Goal: Use online tool/utility: Utilize a website feature to perform a specific function

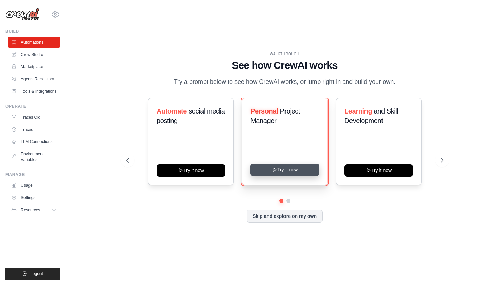
click at [293, 165] on button "Try it now" at bounding box center [285, 169] width 69 height 12
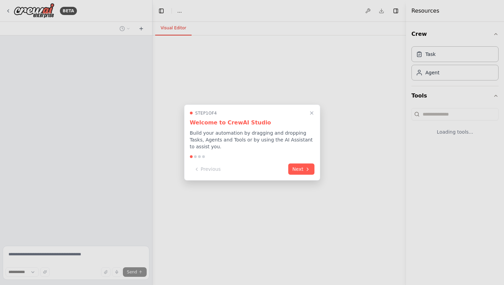
select select "****"
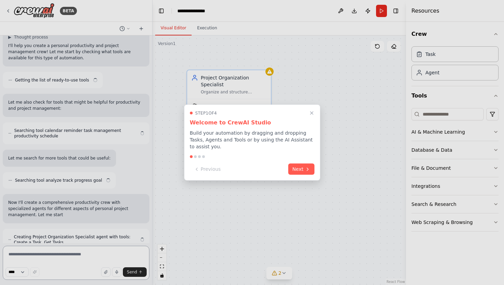
scroll to position [60, 0]
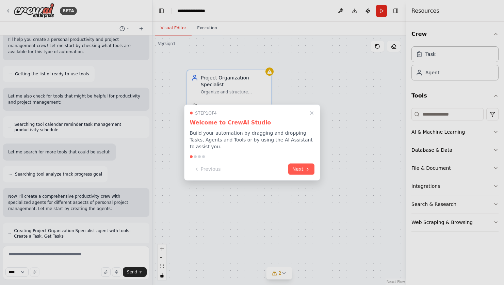
click at [293, 165] on button "Next" at bounding box center [301, 168] width 26 height 11
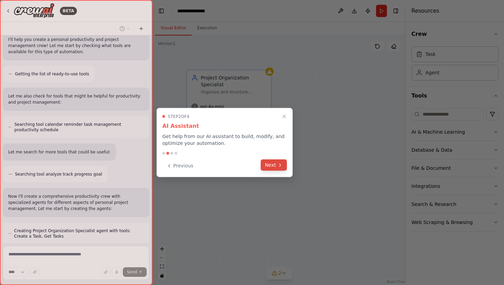
scroll to position [111, 0]
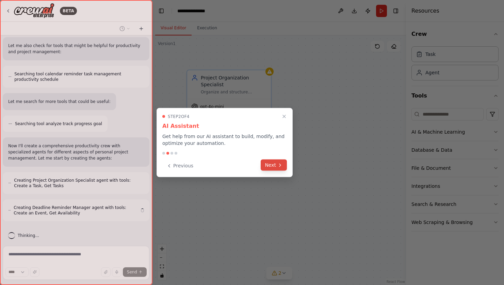
click at [274, 167] on button "Next" at bounding box center [274, 164] width 26 height 11
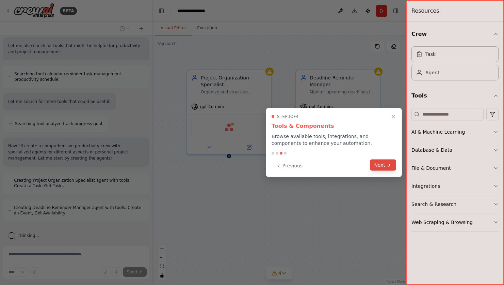
click at [391, 163] on icon at bounding box center [389, 164] width 5 height 5
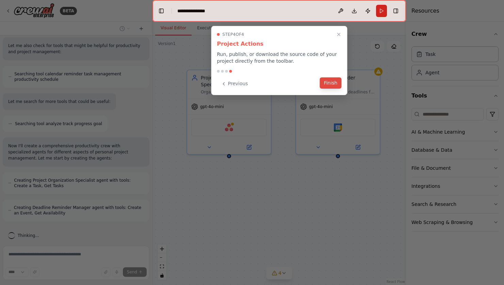
click at [337, 83] on button "Finish" at bounding box center [331, 82] width 22 height 11
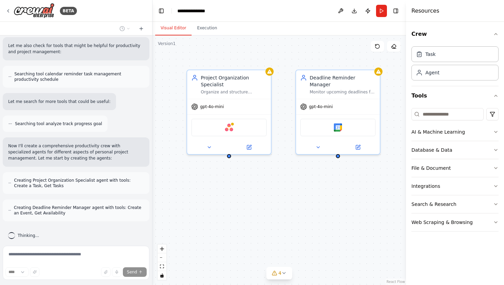
click at [272, 188] on div "Project Organization Specialist Organize and structure {user_name}'s personal p…" at bounding box center [280, 159] width 254 height 249
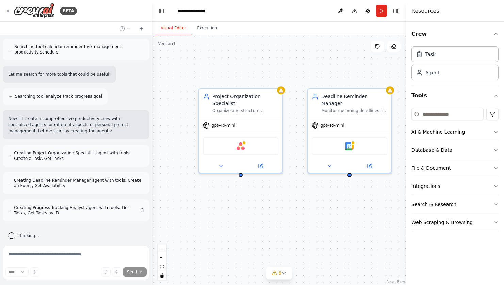
drag, startPoint x: 272, startPoint y: 188, endPoint x: 284, endPoint y: 206, distance: 21.6
click at [284, 206] on div "Project Organization Specialist Organize and structure {user_name}'s personal p…" at bounding box center [280, 159] width 254 height 249
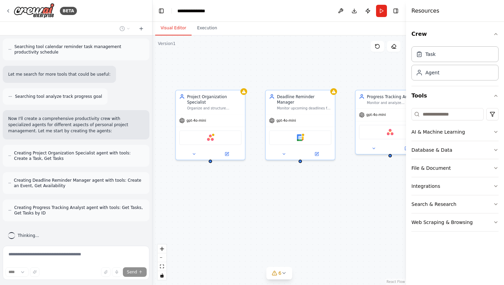
drag, startPoint x: 354, startPoint y: 231, endPoint x: 316, endPoint y: 213, distance: 41.9
click at [316, 213] on div "Project Organization Specialist Organize and structure {user_name}'s personal p…" at bounding box center [280, 159] width 254 height 249
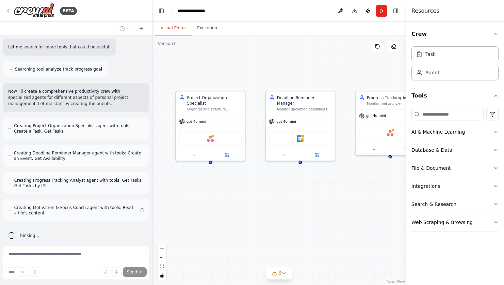
click at [250, 209] on div "Project Organization Specialist Organize and structure {user_name}'s personal p…" at bounding box center [280, 159] width 254 height 249
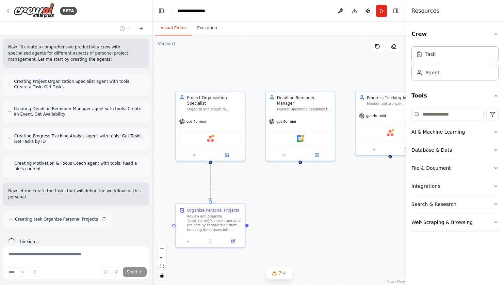
scroll to position [216, 0]
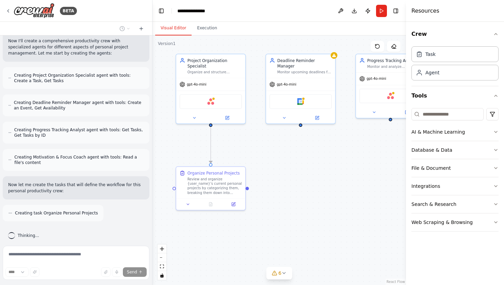
drag, startPoint x: 336, startPoint y: 228, endPoint x: 337, endPoint y: 201, distance: 27.6
click at [337, 201] on div ".deletable-edge-delete-btn { width: 20px; height: 20px; border: 0px solid #ffff…" at bounding box center [280, 159] width 254 height 249
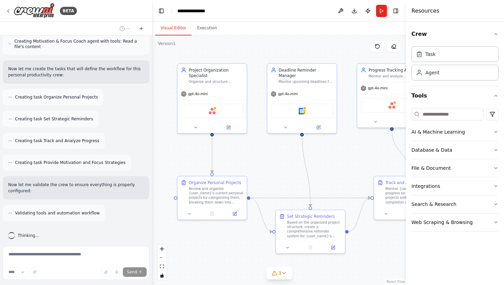
scroll to position [381, 0]
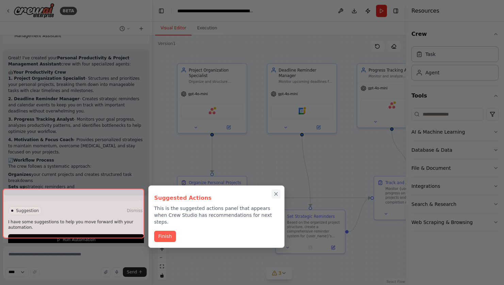
click at [279, 194] on icon "Close walkthrough" at bounding box center [276, 194] width 6 height 6
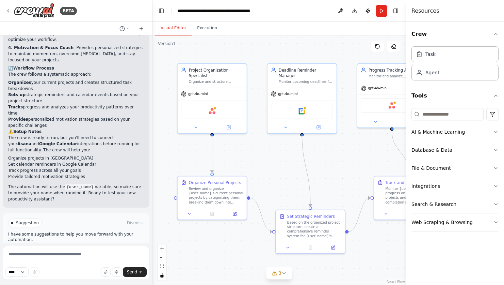
scroll to position [656, 0]
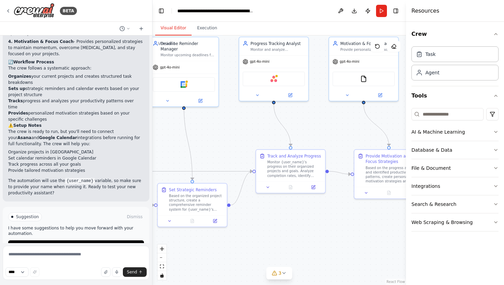
drag, startPoint x: 274, startPoint y: 178, endPoint x: 150, endPoint y: 151, distance: 126.3
click at [150, 151] on div "BETA Create a crew that helps organize your personal projects, sets reminders f…" at bounding box center [252, 142] width 504 height 285
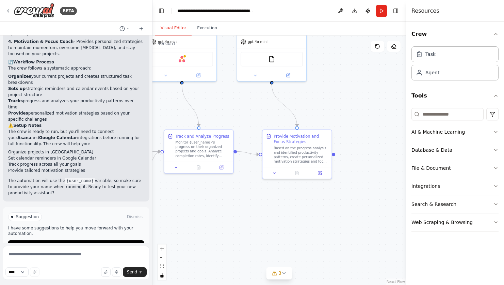
drag, startPoint x: 335, startPoint y: 248, endPoint x: 243, endPoint y: 226, distance: 94.7
click at [243, 226] on div ".deletable-edge-delete-btn { width: 20px; height: 20px; border: 0px solid #ffff…" at bounding box center [280, 159] width 254 height 249
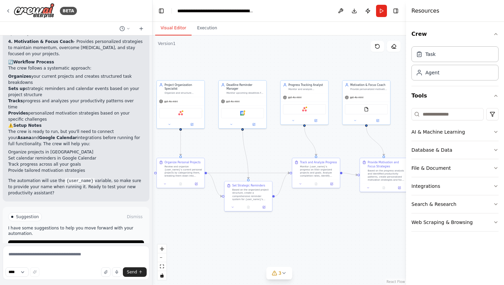
drag, startPoint x: 243, startPoint y: 226, endPoint x: 350, endPoint y: 225, distance: 106.6
click at [350, 225] on div ".deletable-edge-delete-btn { width: 20px; height: 20px; border: 0px solid #ffff…" at bounding box center [280, 159] width 254 height 249
drag, startPoint x: 178, startPoint y: 176, endPoint x: 216, endPoint y: 220, distance: 57.7
click at [216, 220] on div ".deletable-edge-delete-btn { width: 20px; height: 20px; border: 0px solid #ffff…" at bounding box center [280, 159] width 254 height 249
